Goal: Transaction & Acquisition: Purchase product/service

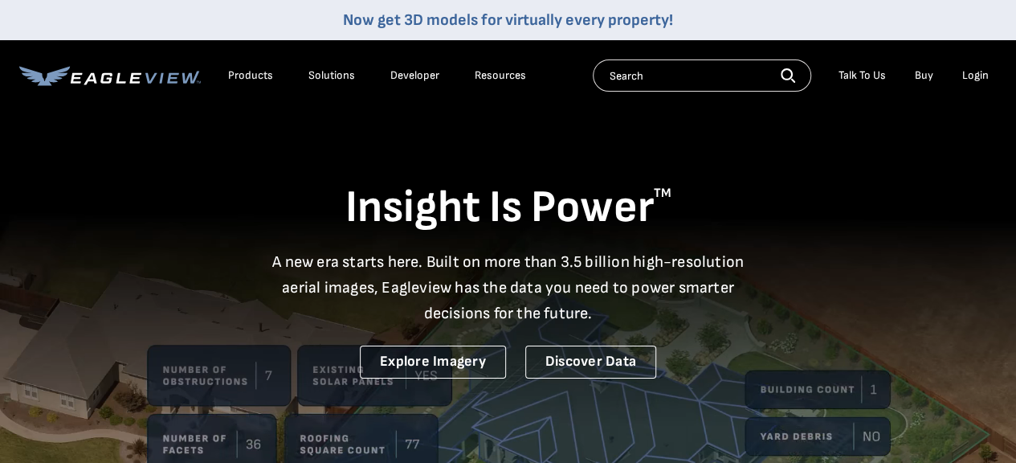
click at [978, 77] on div "Login" at bounding box center [975, 75] width 27 height 14
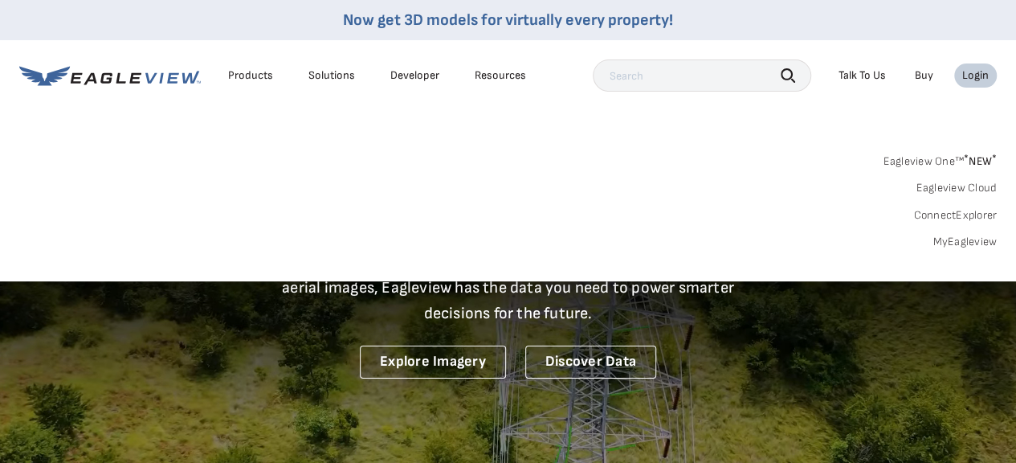
click at [970, 239] on link "MyEagleview" at bounding box center [965, 242] width 64 height 14
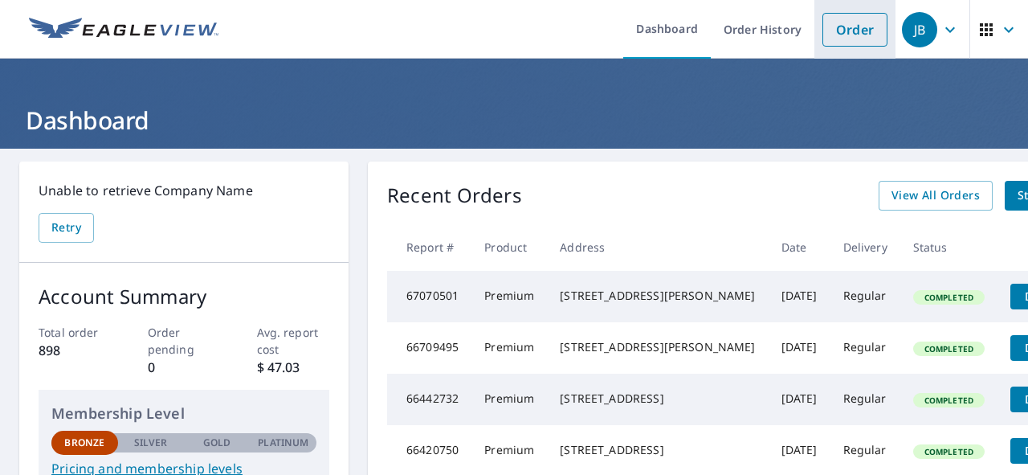
click at [832, 36] on link "Order" at bounding box center [855, 30] width 65 height 34
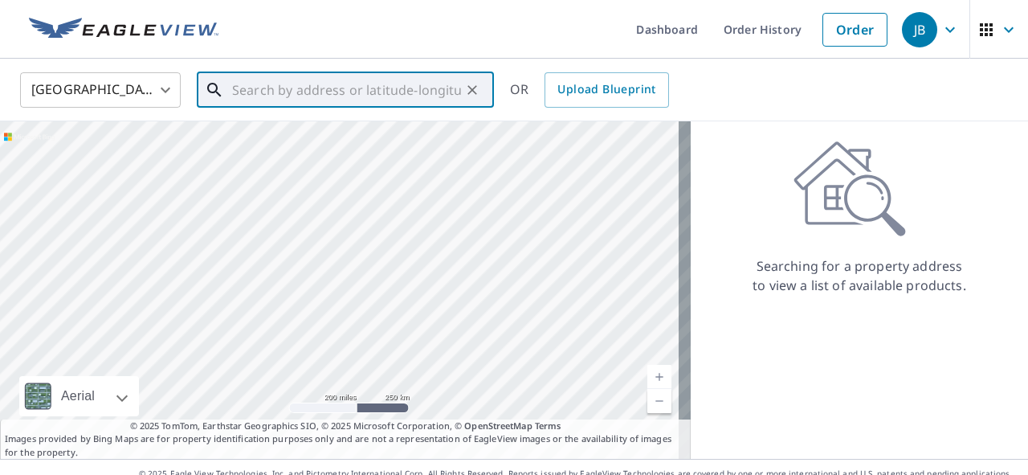
click at [341, 95] on input "text" at bounding box center [346, 89] width 229 height 45
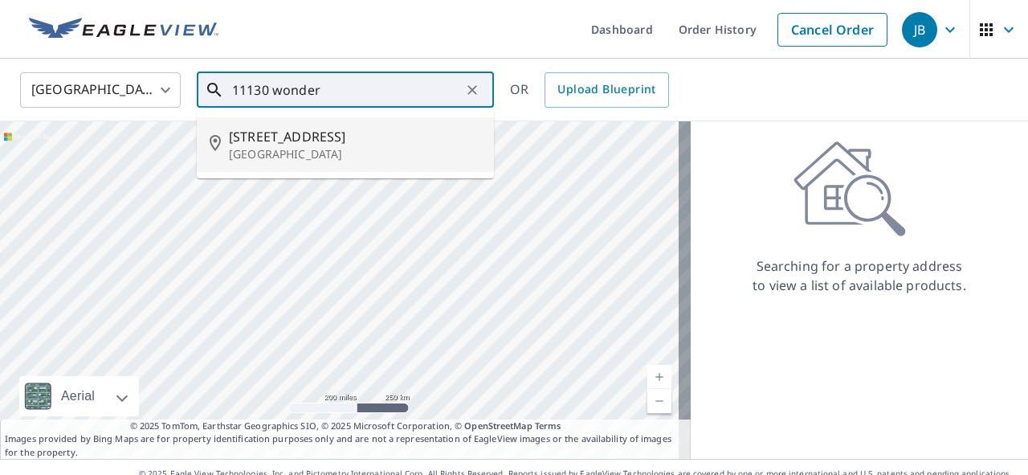
click at [328, 146] on p "[GEOGRAPHIC_DATA]" at bounding box center [355, 154] width 252 height 16
type input "[STREET_ADDRESS]"
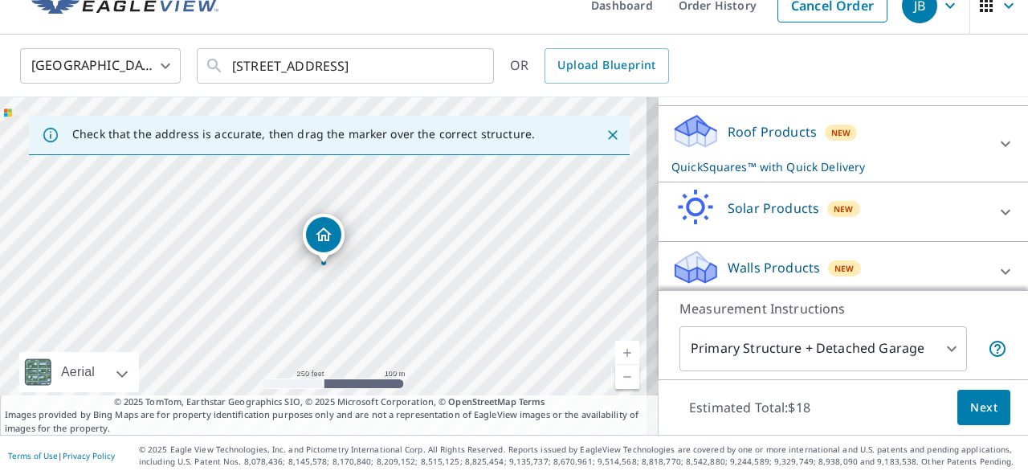
scroll to position [227, 0]
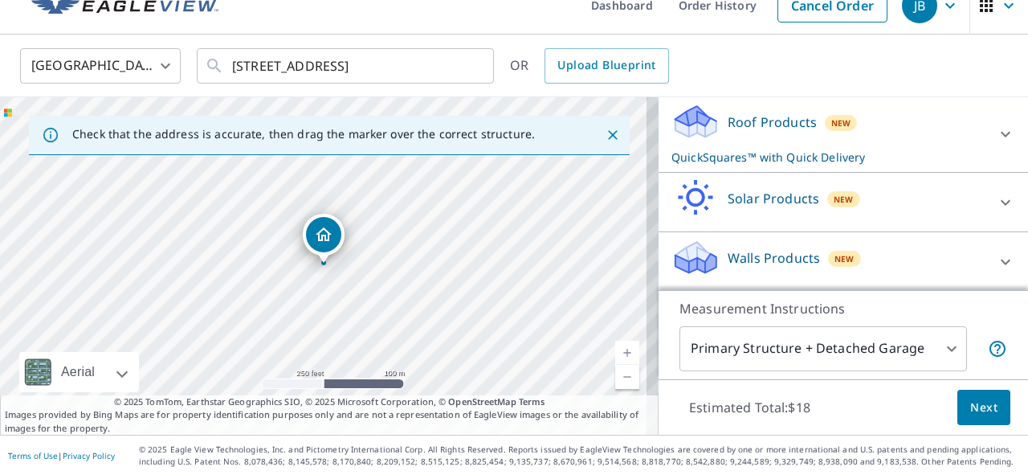
click at [847, 149] on p "QuickSquares™ with Quick Delivery" at bounding box center [829, 157] width 315 height 17
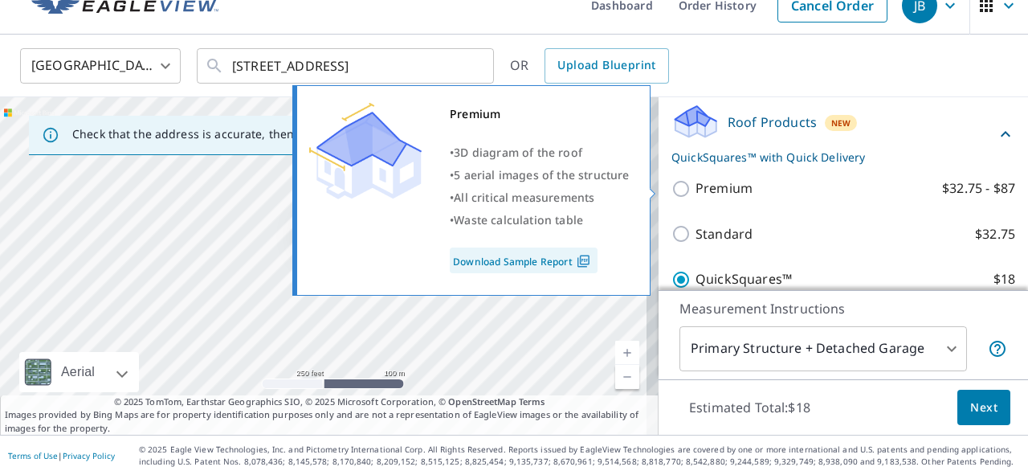
click at [721, 190] on p "Premium" at bounding box center [724, 188] width 57 height 20
click at [696, 190] on input "Premium $32.75 - $87" at bounding box center [684, 188] width 24 height 19
checkbox input "true"
checkbox input "false"
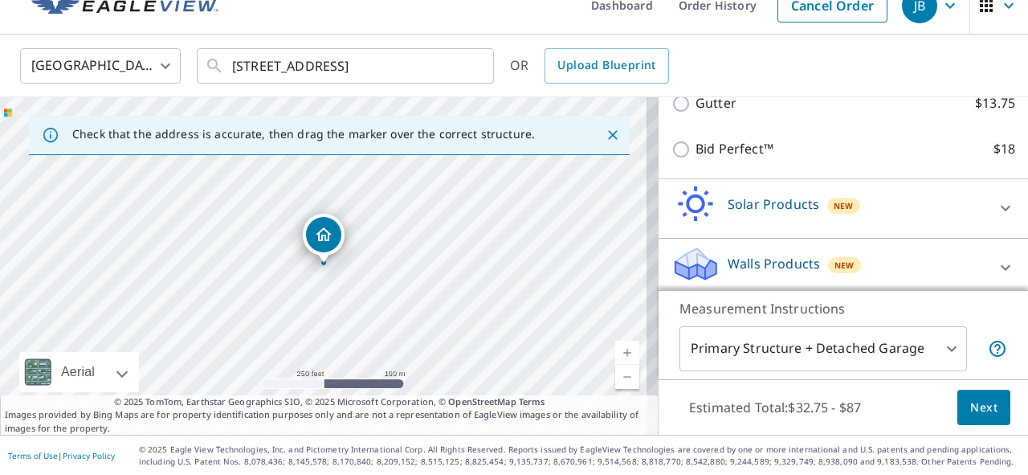
scroll to position [491, 0]
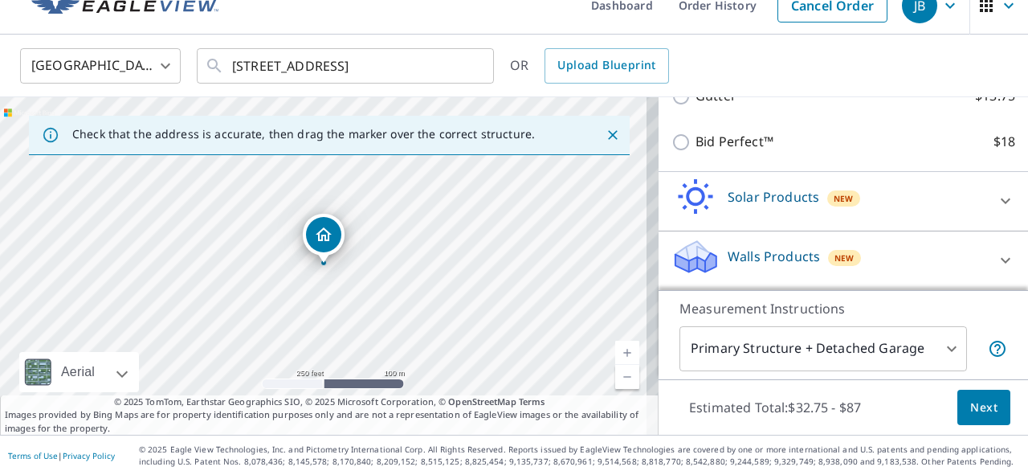
click at [980, 407] on span "Next" at bounding box center [983, 408] width 27 height 20
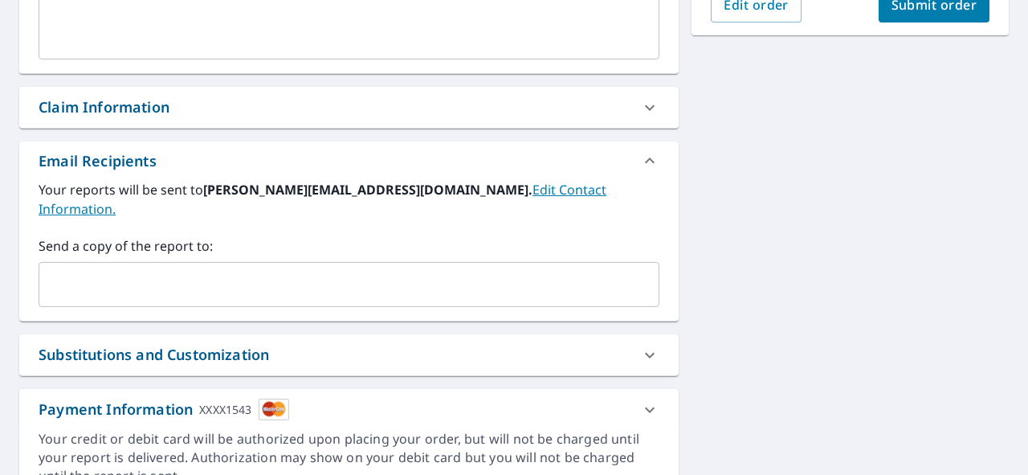
scroll to position [506, 0]
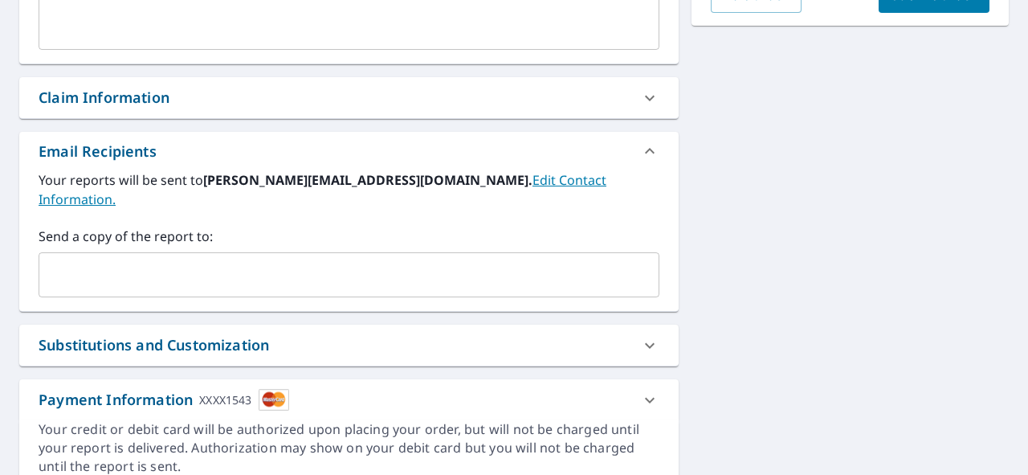
click at [361, 259] on input "text" at bounding box center [337, 274] width 582 height 31
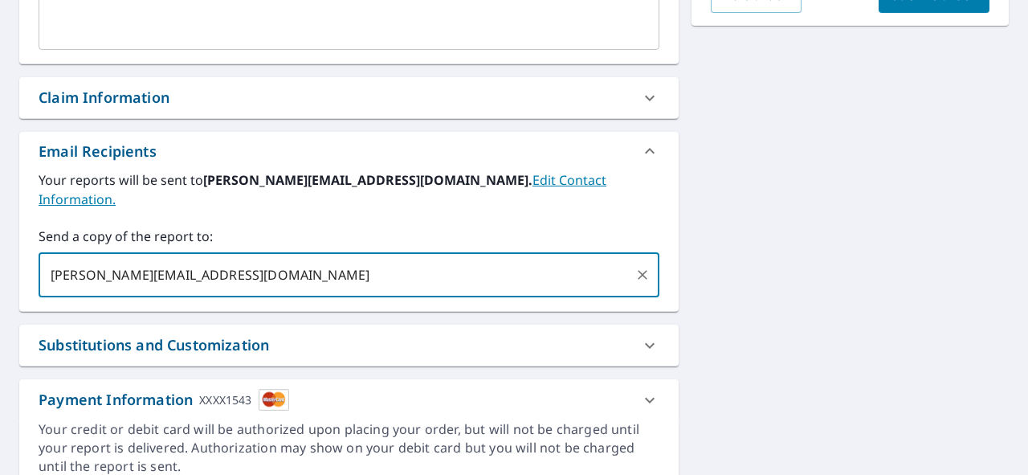
type input "david@bertroofing.com"
checkbox input "true"
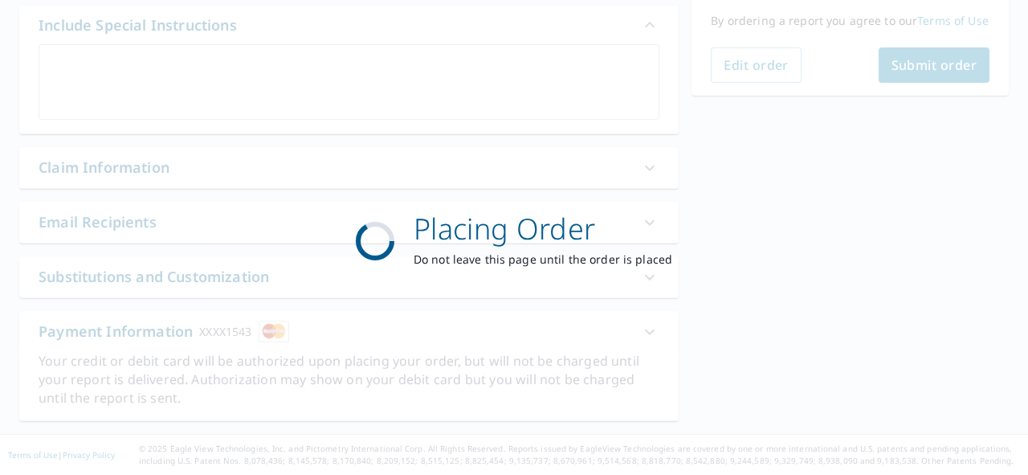
scroll to position [434, 0]
